Goal: Information Seeking & Learning: Learn about a topic

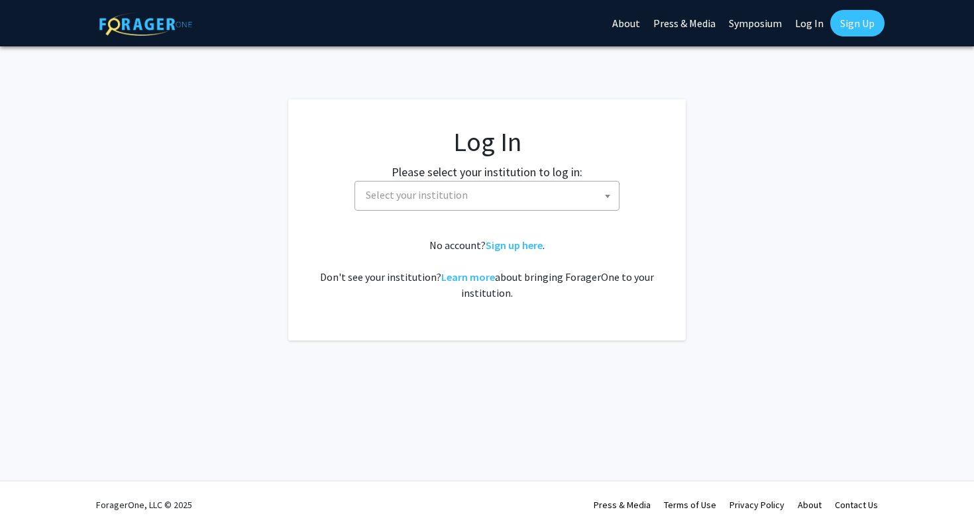
select select
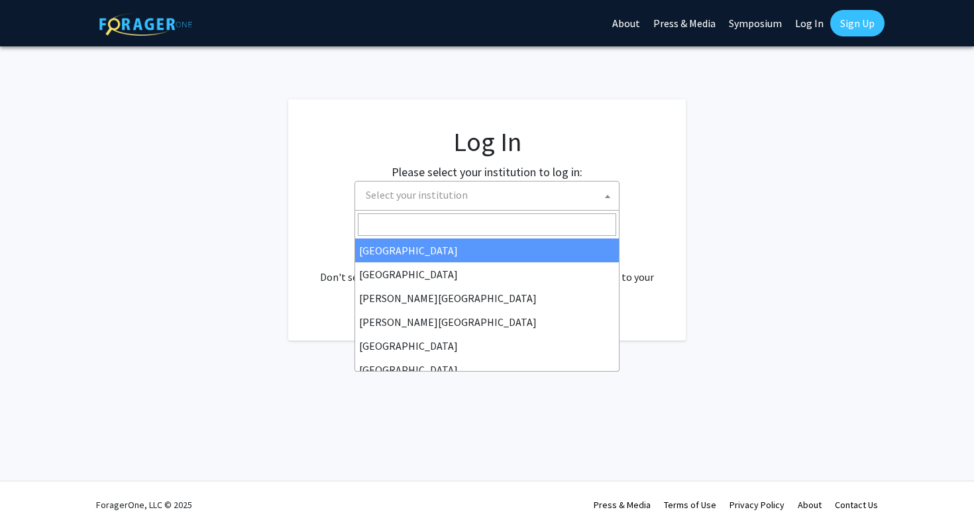
click at [544, 197] on span "Select your institution" at bounding box center [489, 194] width 258 height 27
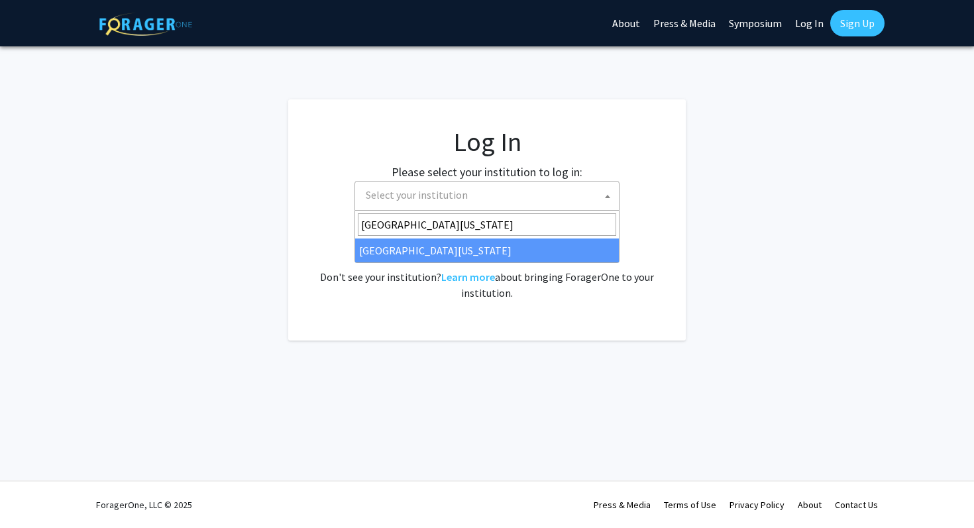
type input "[GEOGRAPHIC_DATA][US_STATE]"
select select "13"
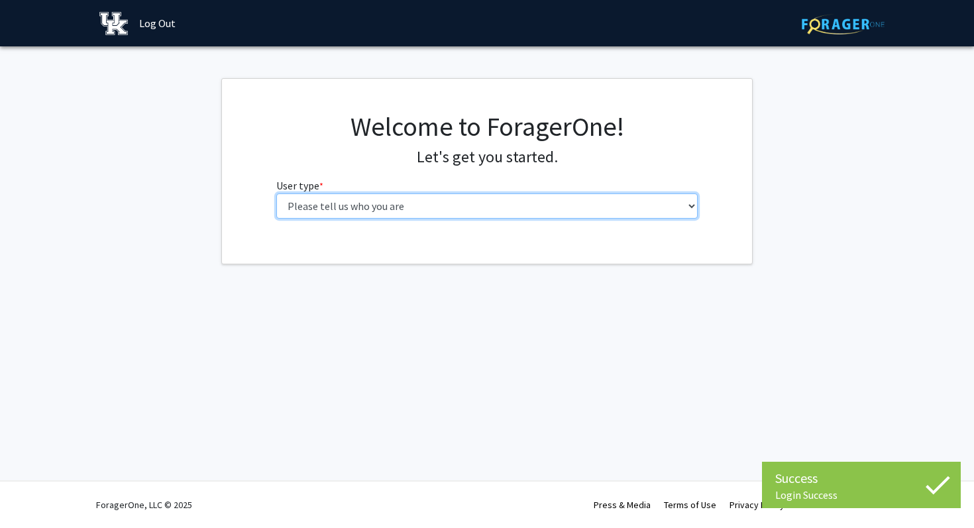
click at [669, 204] on select "Please tell us who you are Undergraduate Student Master's Student Doctoral Cand…" at bounding box center [487, 205] width 422 height 25
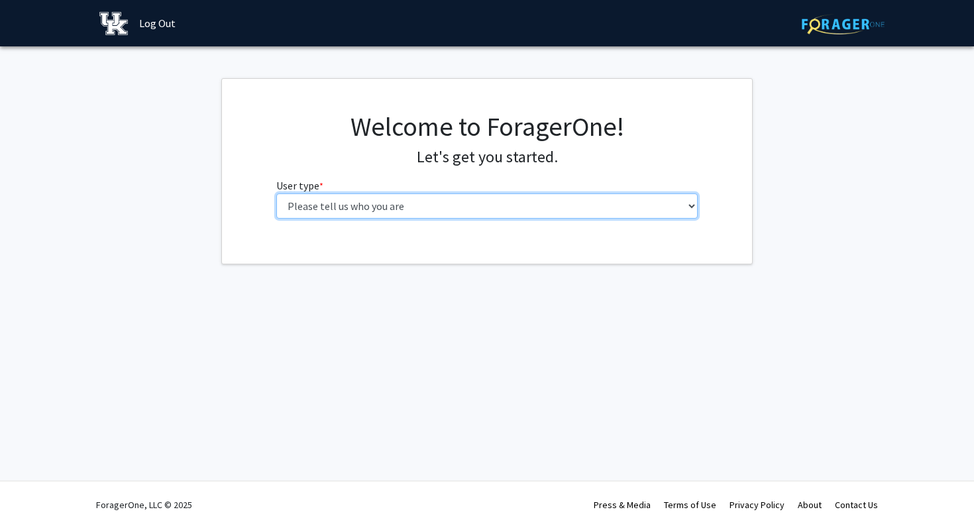
select select "1: undergrad"
click at [276, 193] on select "Please tell us who you are Undergraduate Student Master's Student Doctoral Cand…" at bounding box center [487, 205] width 422 height 25
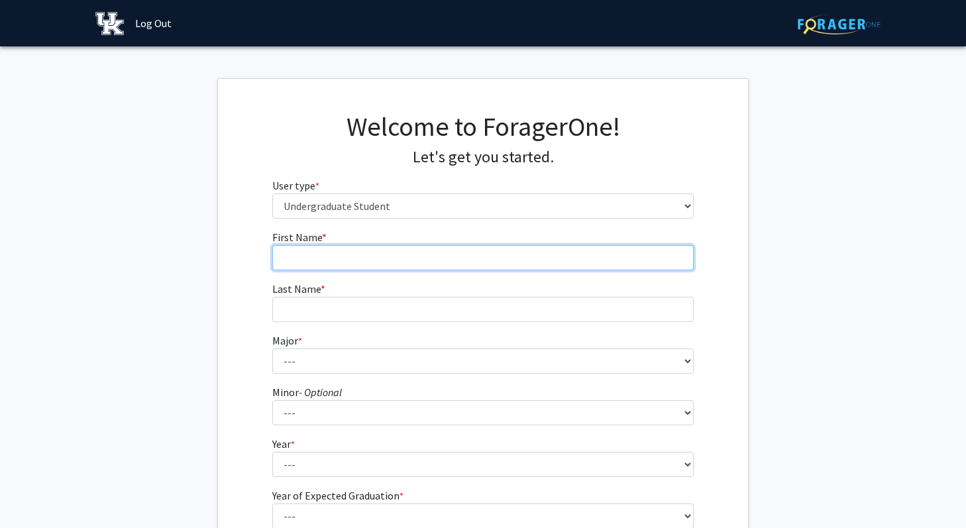
click at [572, 267] on input "First Name * required" at bounding box center [483, 257] width 422 height 25
type input "[PERSON_NAME]"
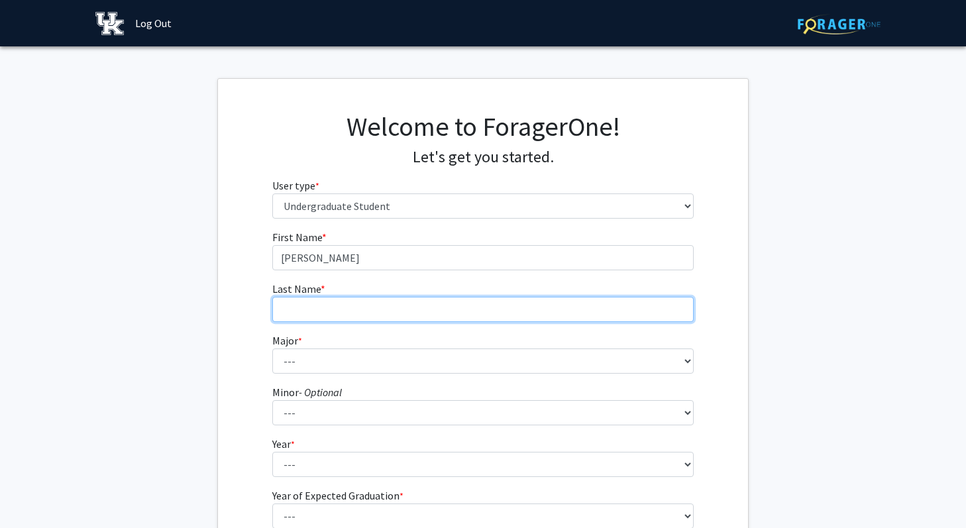
type input "[PERSON_NAME]"
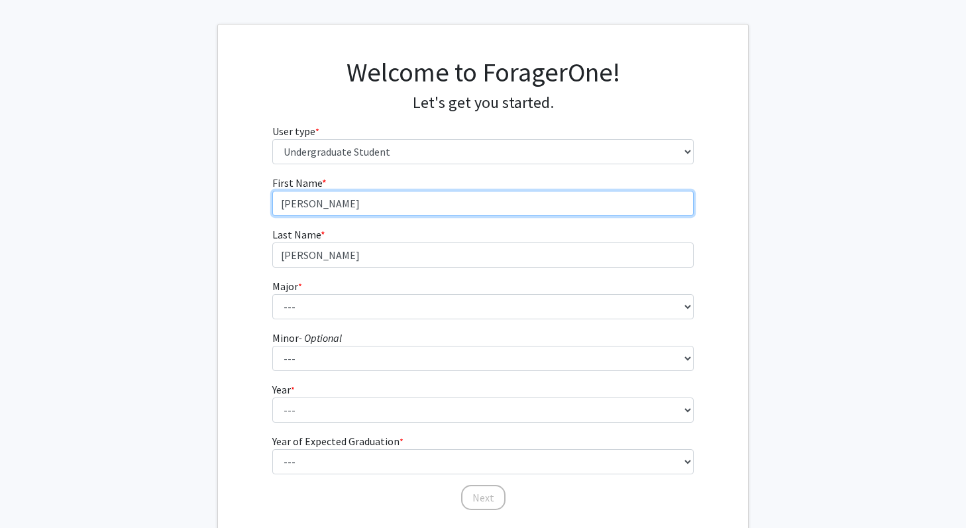
scroll to position [77, 0]
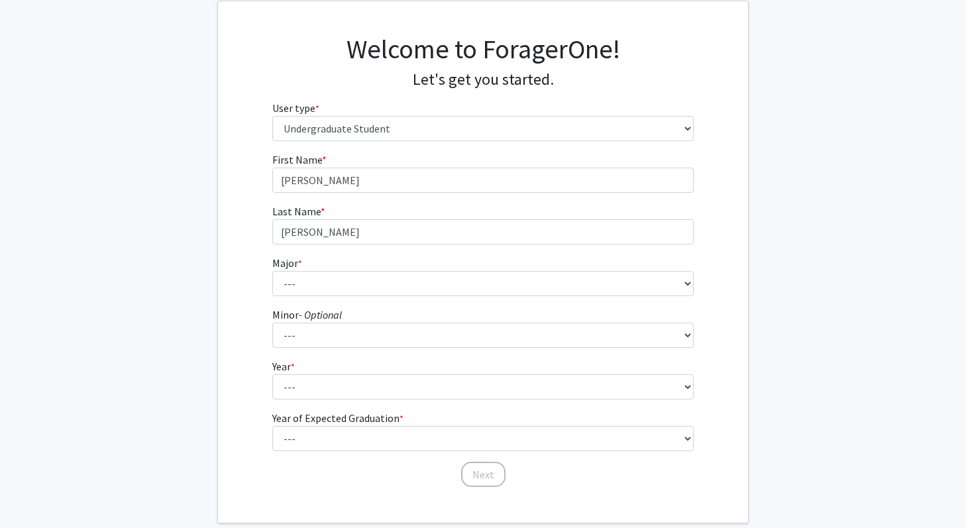
click at [416, 303] on form "First Name * required [PERSON_NAME] Last Name * required [PERSON_NAME] * requir…" at bounding box center [483, 313] width 422 height 323
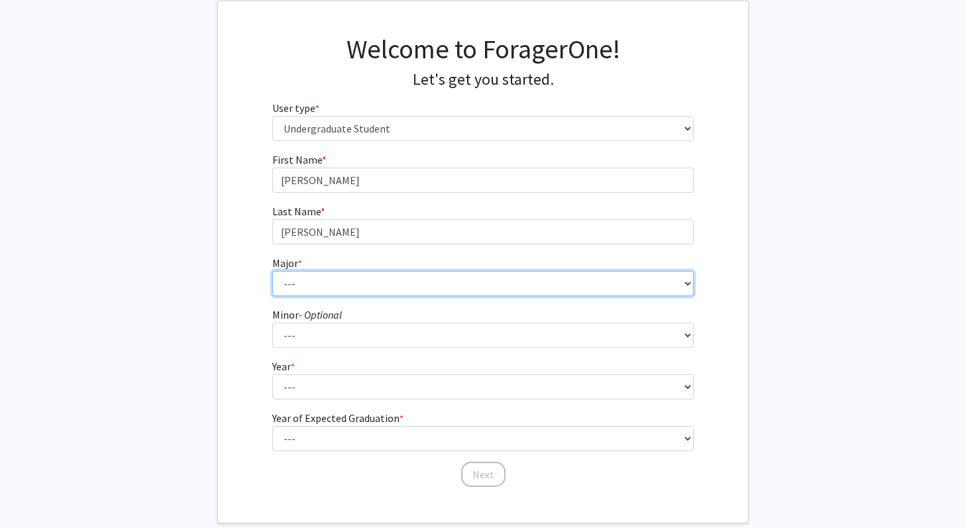
click at [413, 290] on select "--- Accounting Aerospace Engineering African American & Africana Studies Agricu…" at bounding box center [483, 283] width 422 height 25
select select "98: 935"
click at [272, 271] on select "--- Accounting Aerospace Engineering African American & Africana Studies Agricu…" at bounding box center [483, 283] width 422 height 25
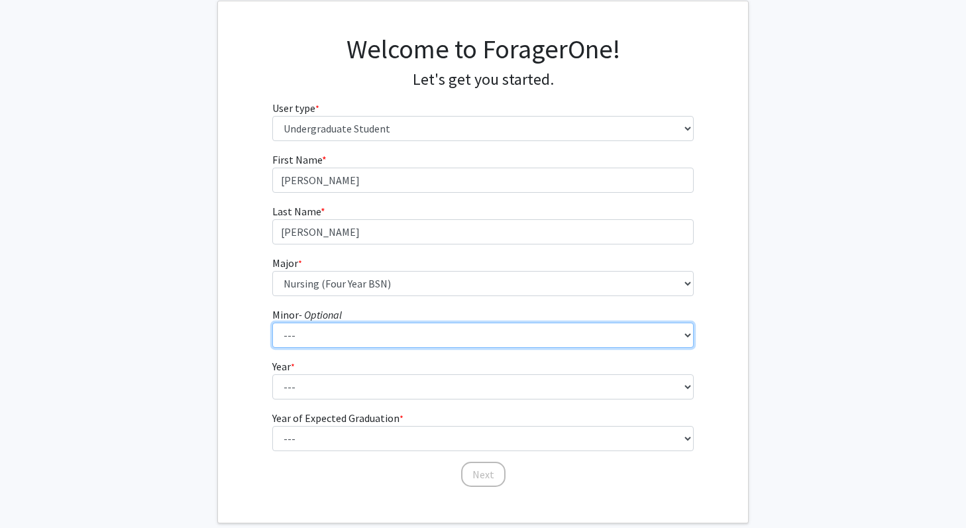
click at [374, 341] on select "--- African American & Africana Studies Agricultural Economics American Studies…" at bounding box center [483, 335] width 422 height 25
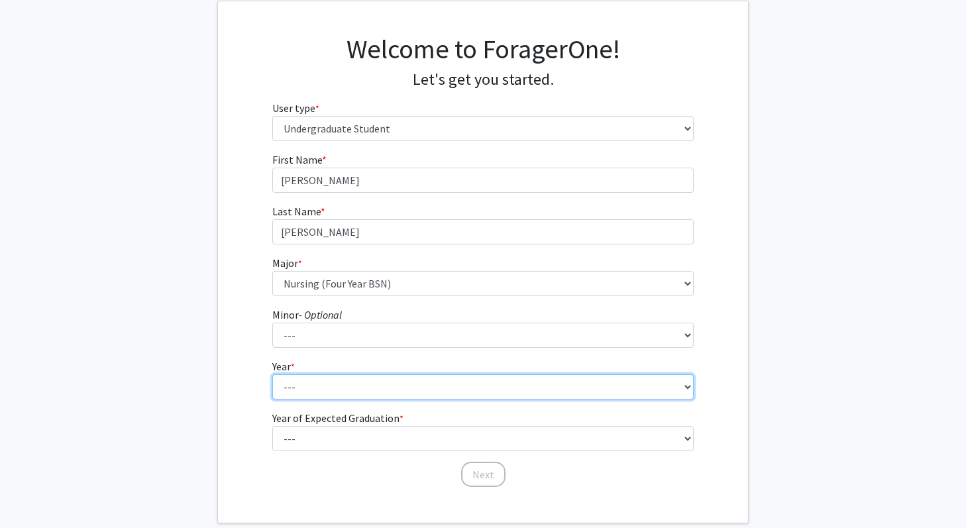
click at [311, 381] on select "--- First-year Sophomore Junior Senior Postbaccalaureate Certificate" at bounding box center [483, 386] width 422 height 25
select select "1: first-year"
click at [272, 374] on select "--- First-year Sophomore Junior Senior Postbaccalaureate Certificate" at bounding box center [483, 386] width 422 height 25
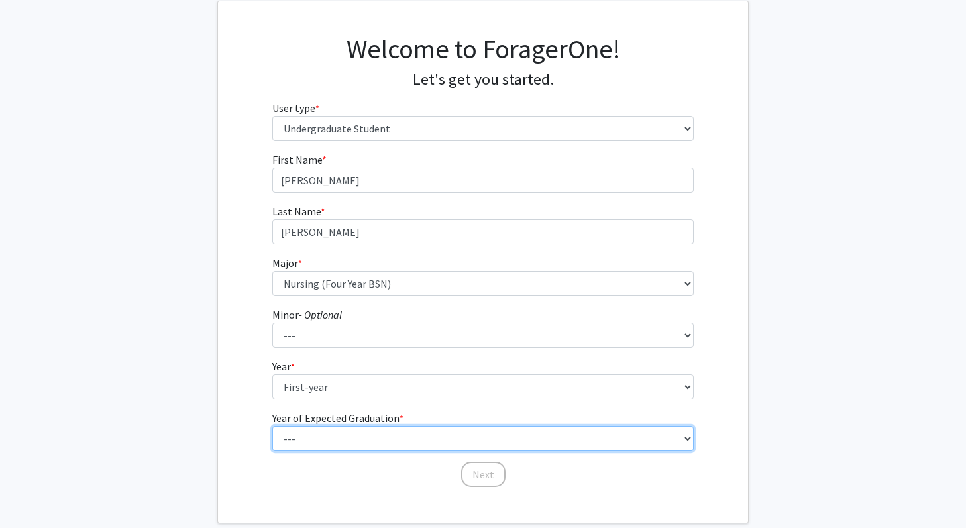
click at [301, 436] on select "--- 2025 2026 2027 2028 2029 2030 2031 2032 2033 2034" at bounding box center [483, 438] width 422 height 25
select select "5: 2029"
click at [272, 426] on select "--- 2025 2026 2027 2028 2029 2030 2031 2032 2033 2034" at bounding box center [483, 438] width 422 height 25
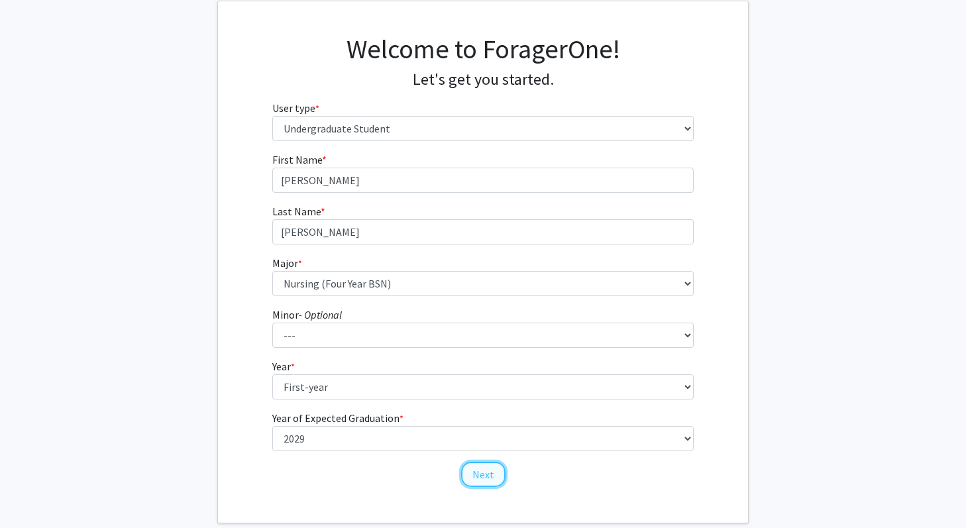
click at [479, 470] on button "Next" at bounding box center [483, 474] width 44 height 25
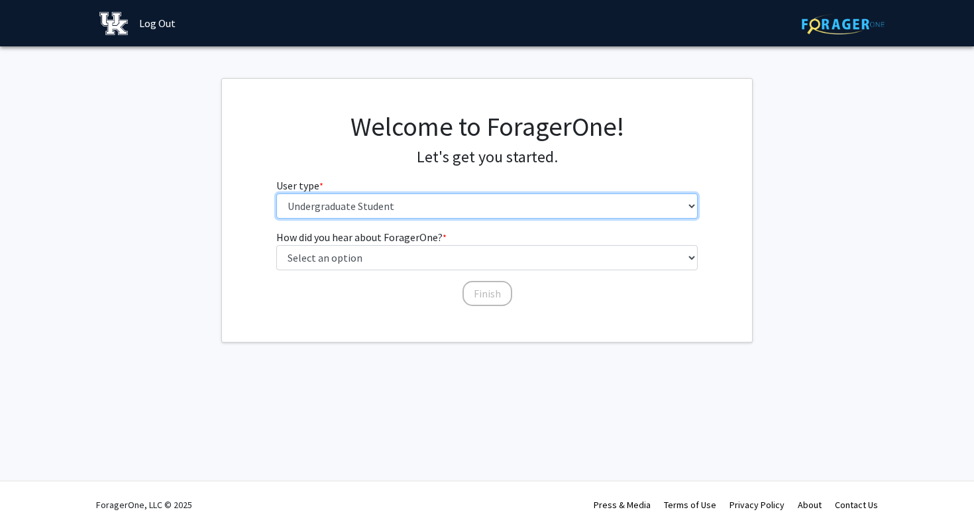
click at [432, 205] on select "Please tell us who you are Undergraduate Student Master's Student Doctoral Cand…" at bounding box center [487, 205] width 422 height 25
click at [276, 193] on select "Please tell us who you are Undergraduate Student Master's Student Doctoral Cand…" at bounding box center [487, 205] width 422 height 25
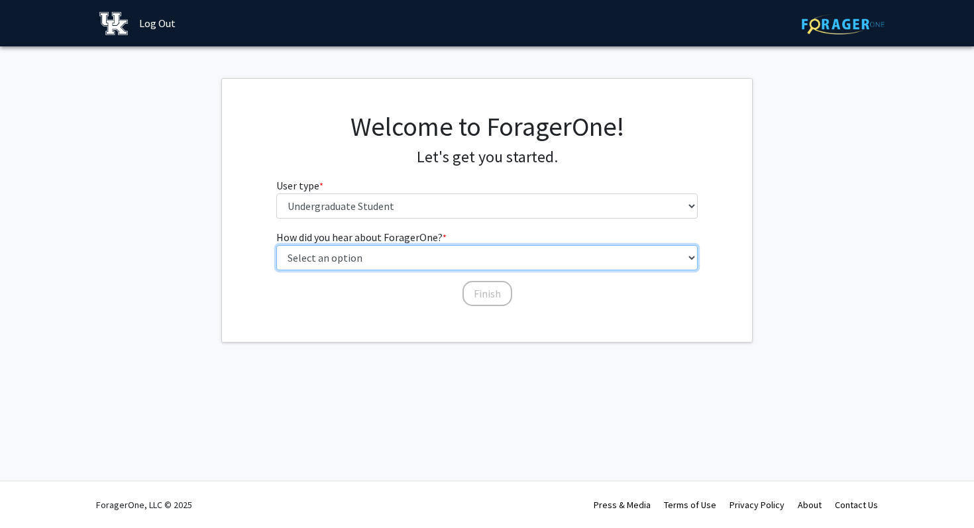
click at [388, 252] on select "Select an option Peer/student recommendation Faculty/staff recommendation Unive…" at bounding box center [487, 257] width 422 height 25
select select "1: peer_recommendation"
click at [276, 245] on select "Select an option Peer/student recommendation Faculty/staff recommendation Unive…" at bounding box center [487, 257] width 422 height 25
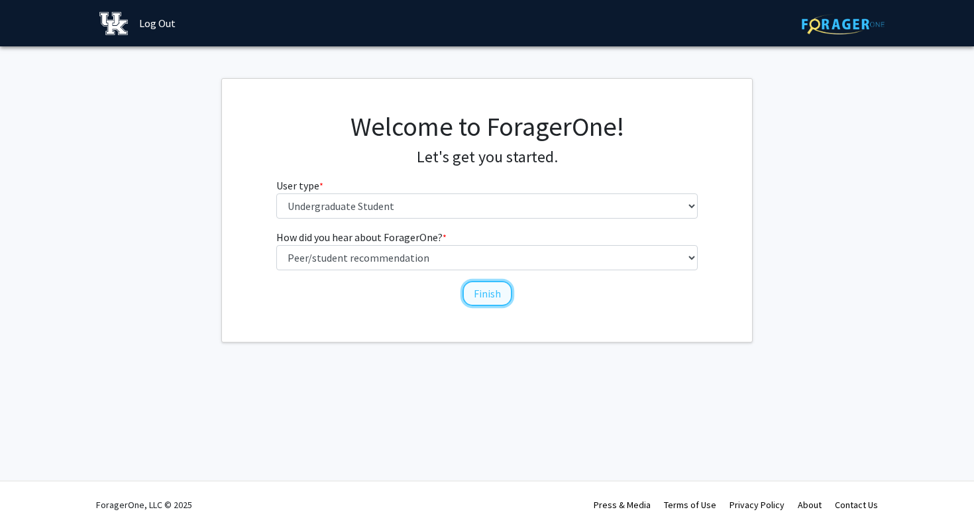
click at [479, 293] on button "Finish" at bounding box center [487, 293] width 50 height 25
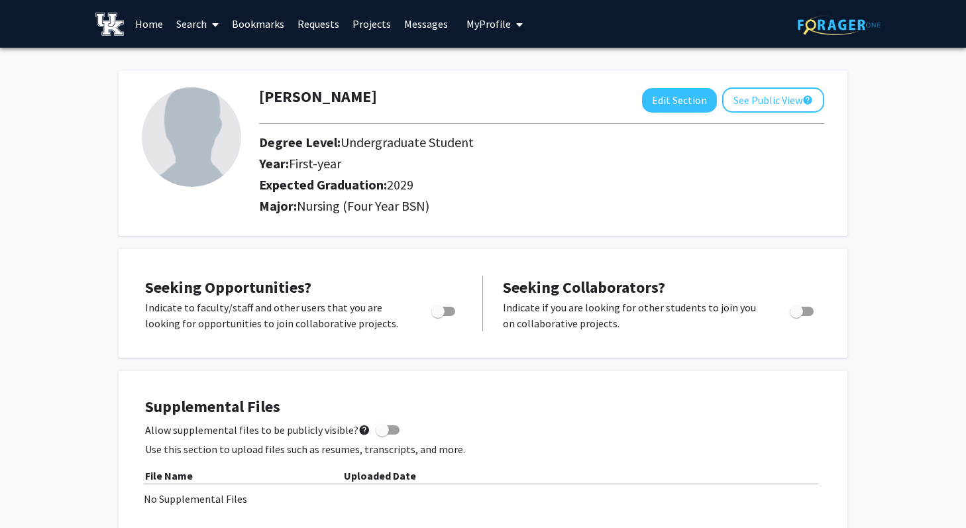
click at [437, 308] on span "Toggle" at bounding box center [437, 311] width 13 height 13
click at [437, 316] on input "Are you actively seeking opportunities?" at bounding box center [437, 316] width 1 height 1
checkbox input "true"
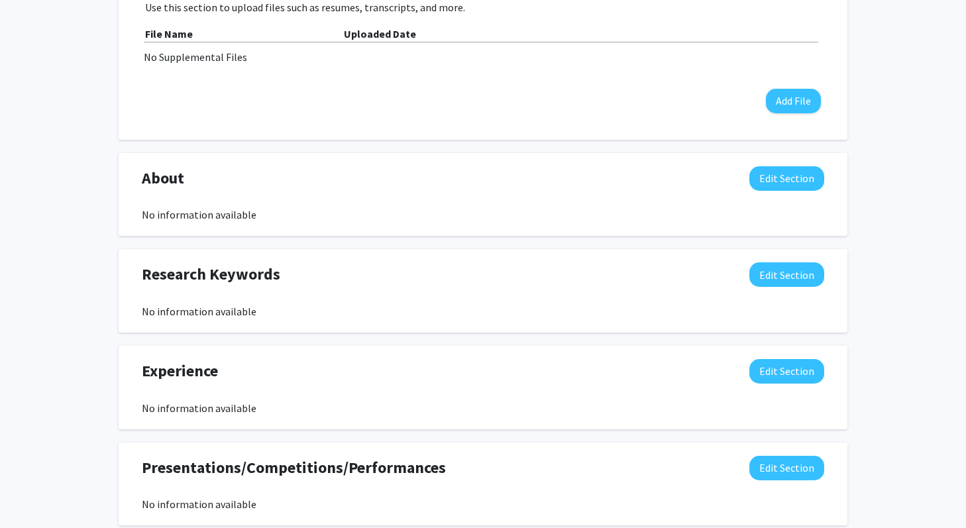
scroll to position [452, 0]
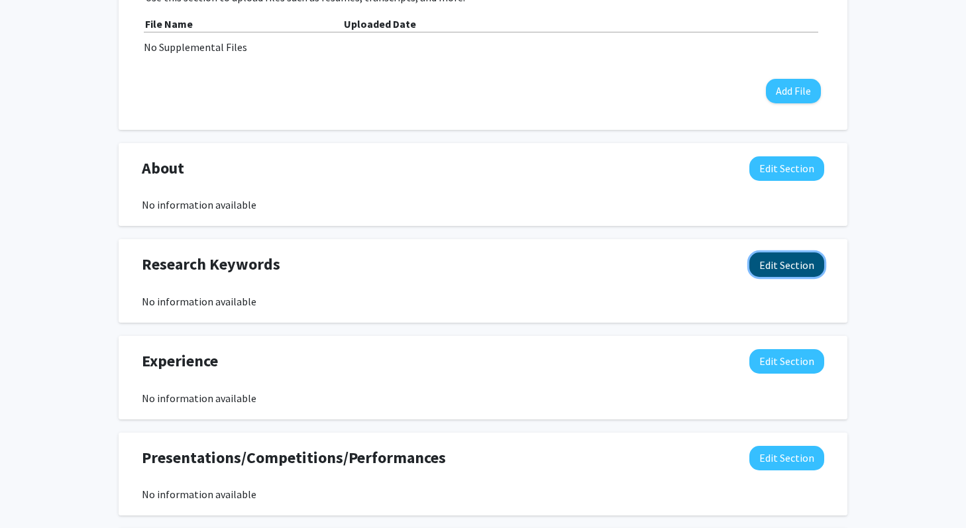
click at [770, 264] on button "Edit Section" at bounding box center [786, 264] width 75 height 25
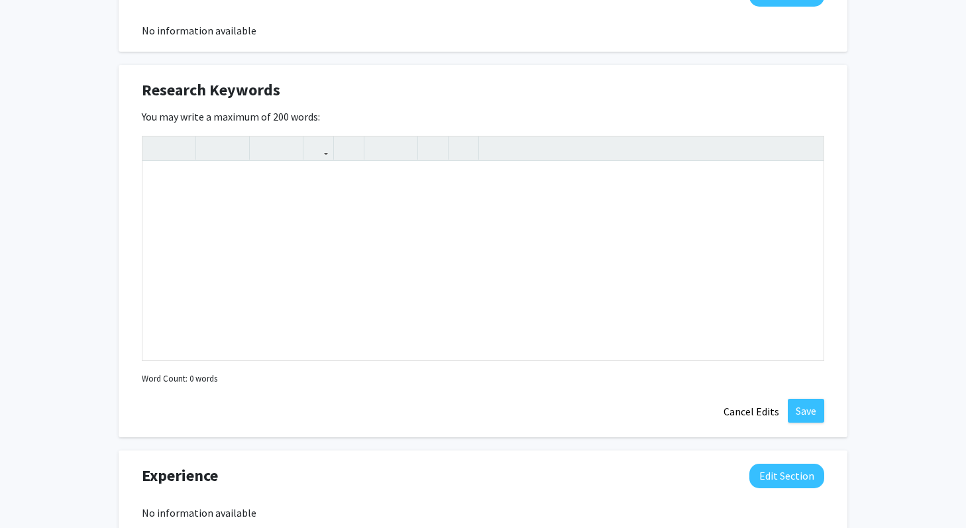
scroll to position [633, 0]
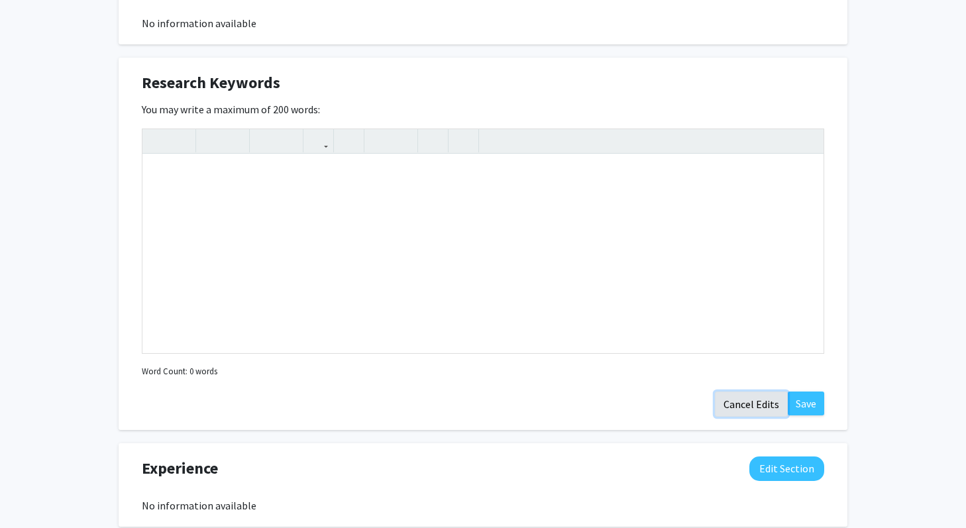
click at [750, 408] on button "Cancel Edits" at bounding box center [751, 403] width 73 height 25
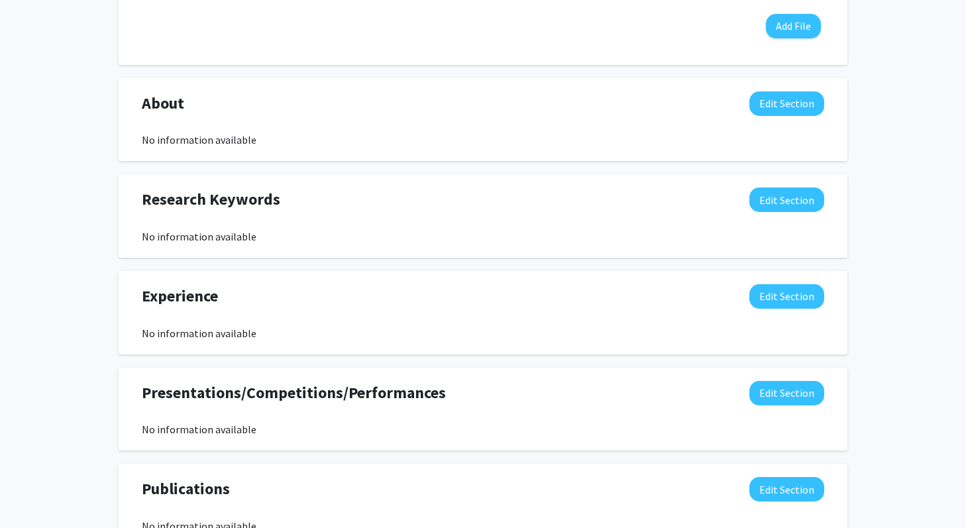
scroll to position [0, 0]
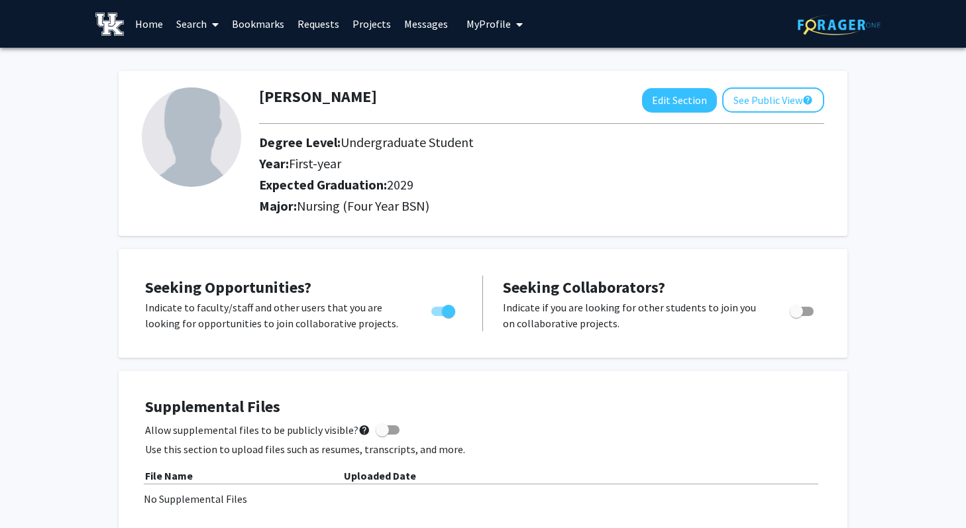
click at [361, 21] on link "Projects" at bounding box center [372, 24] width 52 height 46
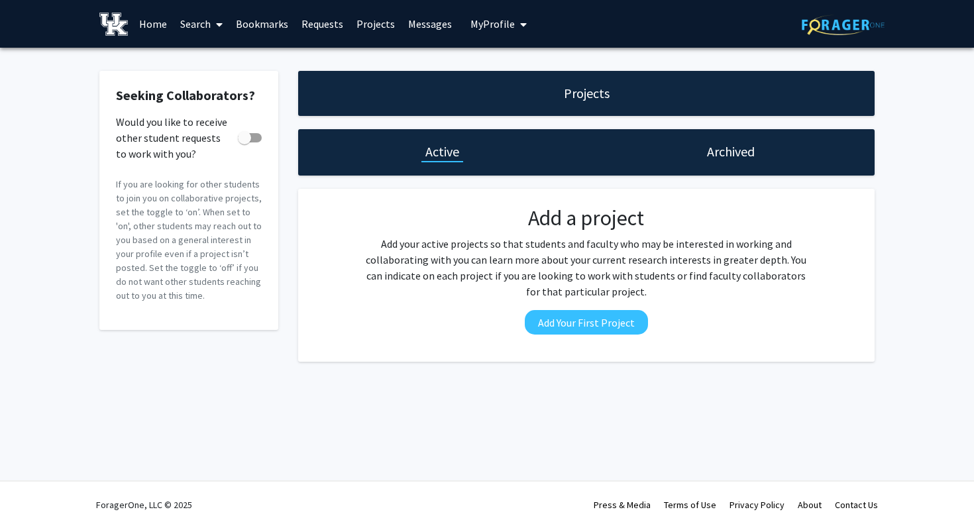
click at [696, 138] on div "Archived" at bounding box center [730, 152] width 288 height 46
click at [697, 147] on div "Archived" at bounding box center [730, 152] width 288 height 46
click at [206, 18] on link "Search" at bounding box center [202, 24] width 56 height 46
click at [213, 93] on span "Students" at bounding box center [214, 87] width 81 height 26
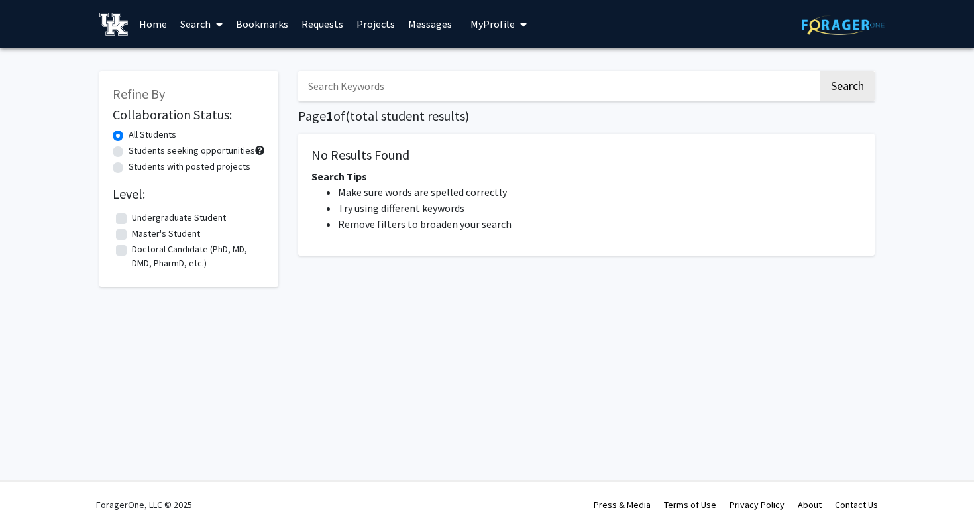
click at [207, 24] on link "Search" at bounding box center [202, 24] width 56 height 46
click at [207, 64] on span "Faculty/Staff" at bounding box center [222, 61] width 97 height 26
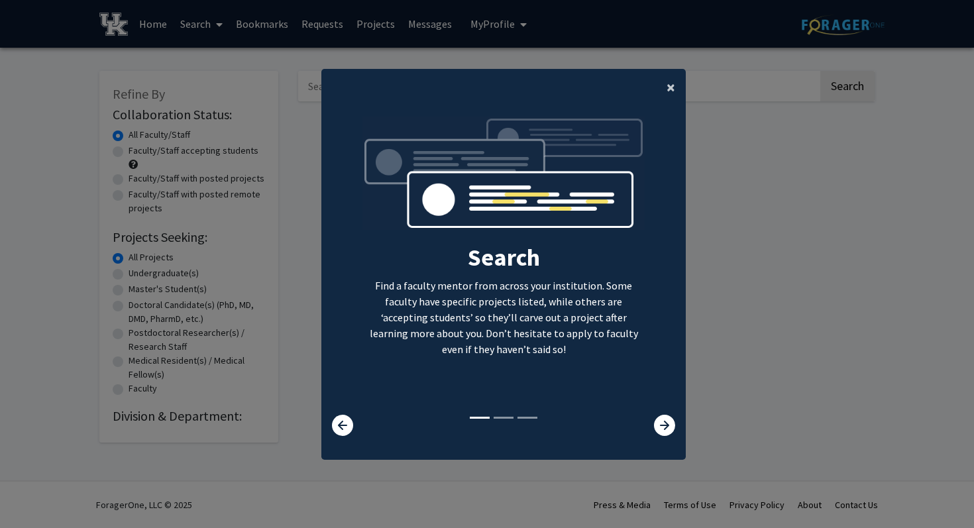
click at [667, 89] on span "×" at bounding box center [670, 87] width 9 height 21
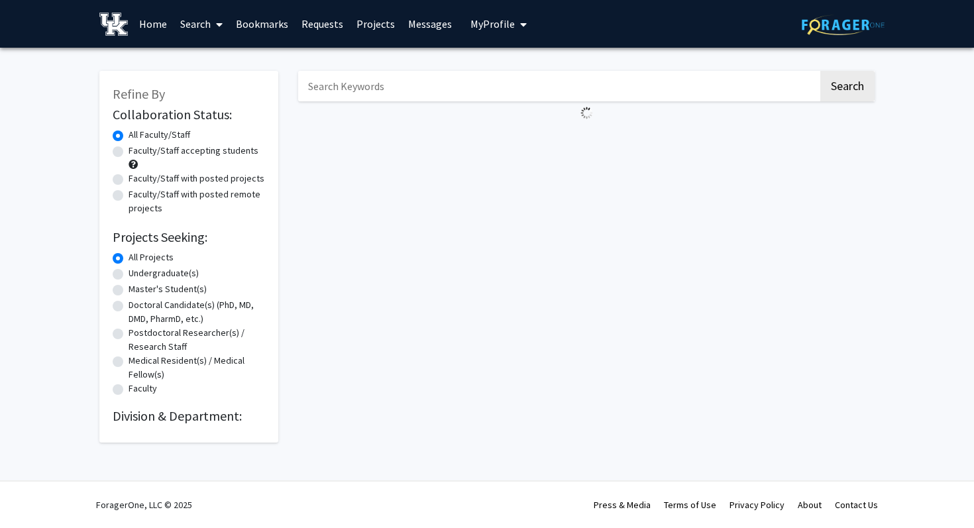
click at [128, 274] on label "Undergraduate(s)" at bounding box center [163, 273] width 70 height 14
click at [128, 274] on input "Undergraduate(s)" at bounding box center [132, 270] width 9 height 9
radio input "true"
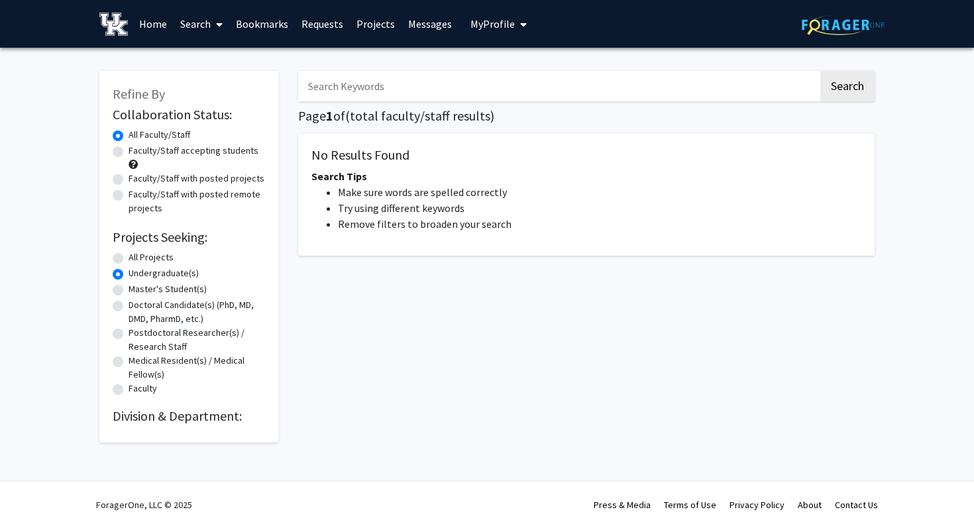
click at [150, 21] on link "Home" at bounding box center [152, 24] width 41 height 46
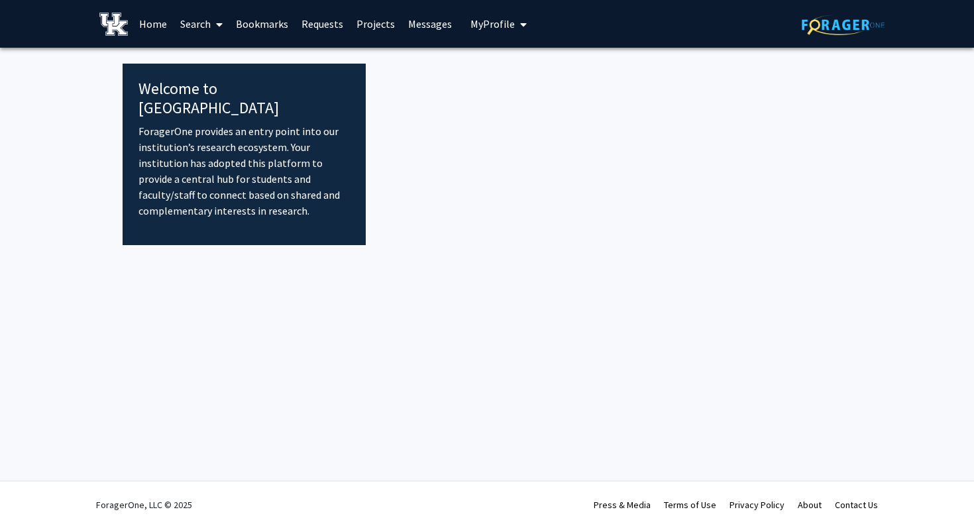
click at [183, 133] on p "ForagerOne provides an entry point into our institution’s research ecosystem. Y…" at bounding box center [243, 170] width 211 height 95
click at [209, 20] on link "Search" at bounding box center [202, 24] width 56 height 46
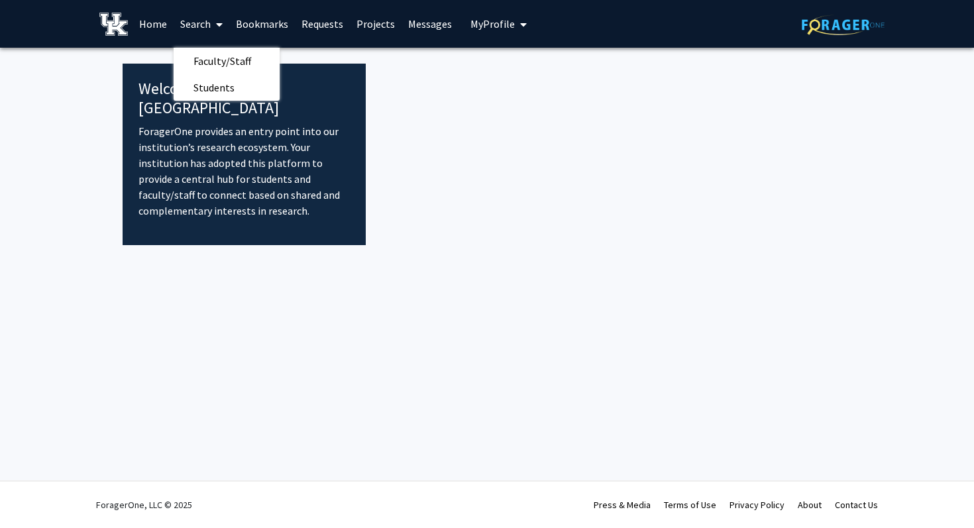
click at [365, 20] on link "Projects" at bounding box center [376, 24] width 52 height 46
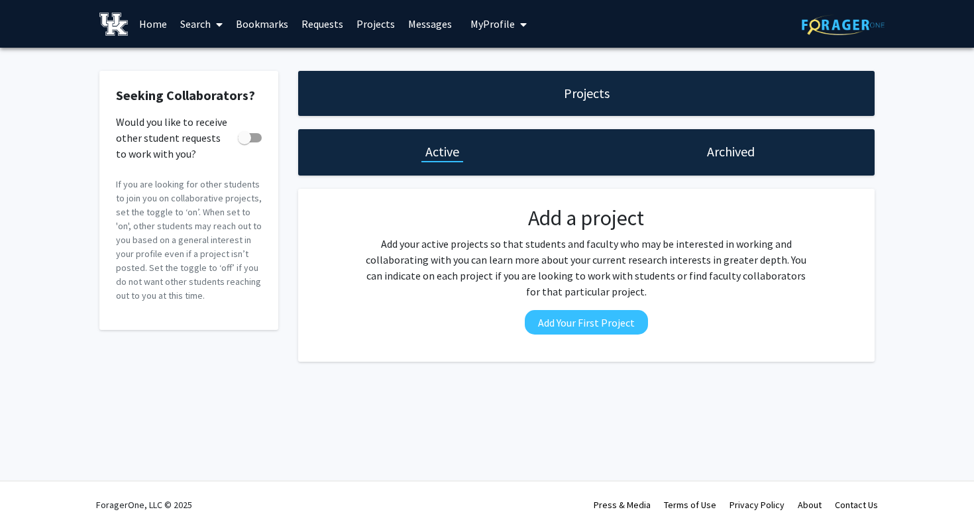
click at [429, 30] on link "Messages" at bounding box center [429, 24] width 57 height 46
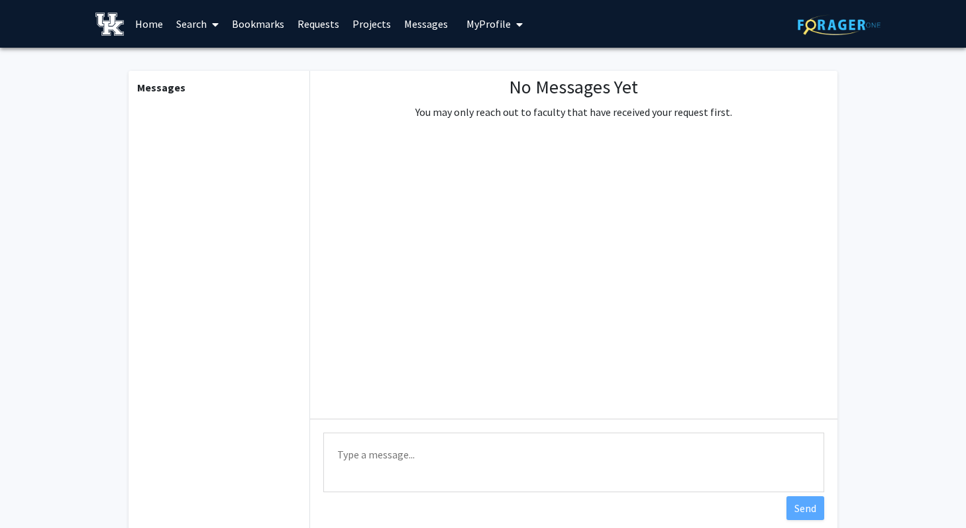
click at [489, 30] on span "My Profile" at bounding box center [488, 23] width 44 height 13
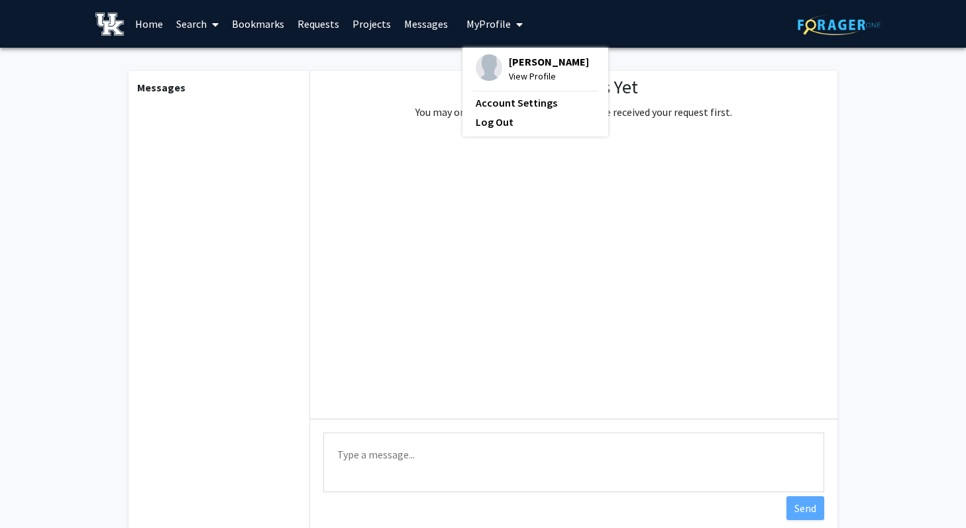
click at [158, 22] on link "Home" at bounding box center [148, 24] width 41 height 46
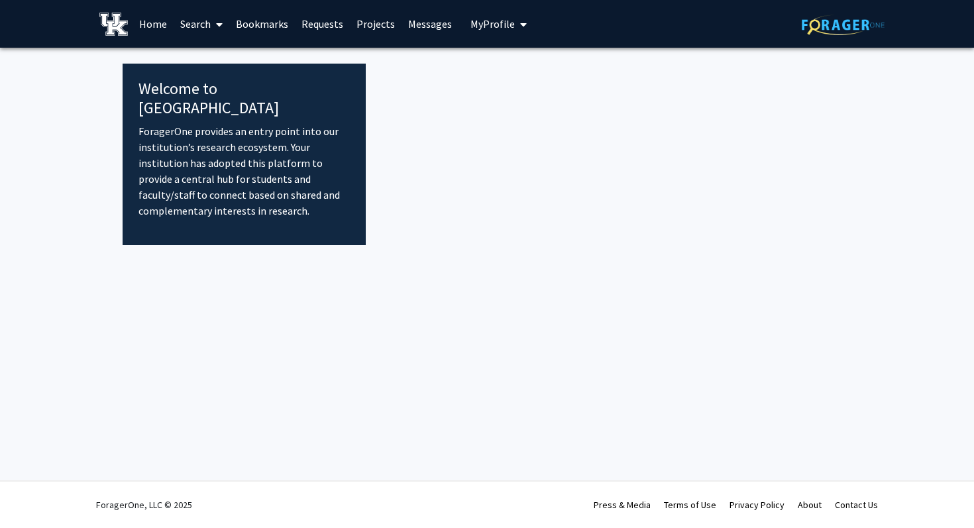
click at [198, 23] on link "Search" at bounding box center [202, 24] width 56 height 46
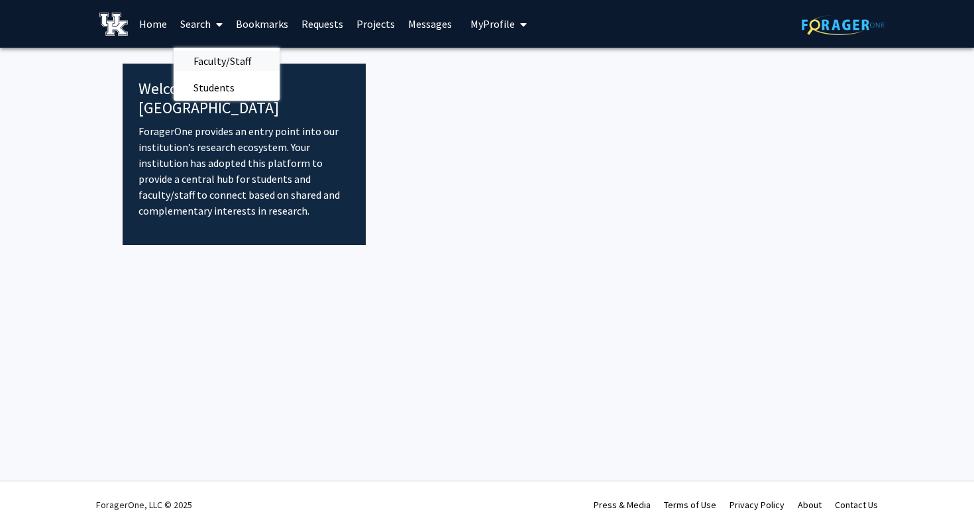
click at [212, 60] on span "Faculty/Staff" at bounding box center [222, 61] width 97 height 26
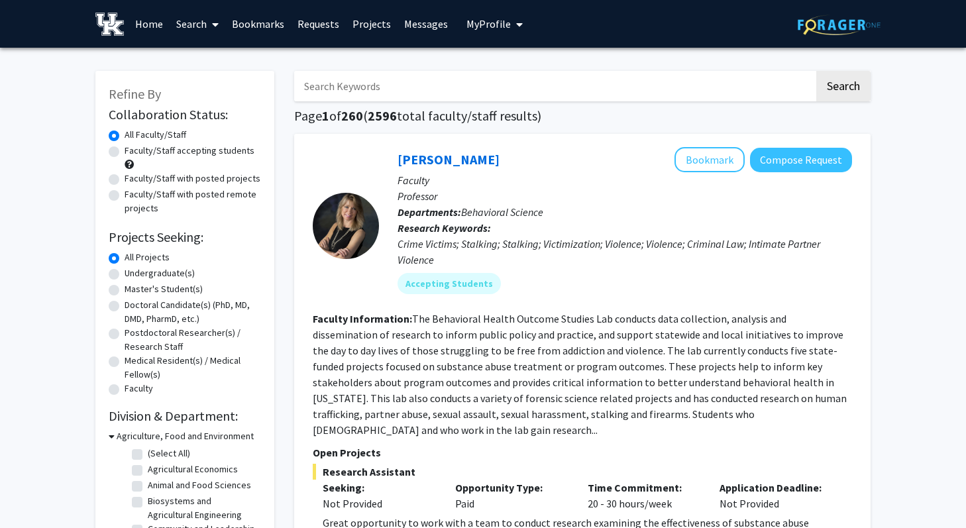
click at [387, 90] on input "Search Keywords" at bounding box center [554, 86] width 520 height 30
type input "[MEDICAL_DATA] [MEDICAL_DATA]"
click at [816, 71] on button "Search" at bounding box center [843, 86] width 54 height 30
